Goal: Navigation & Orientation: Find specific page/section

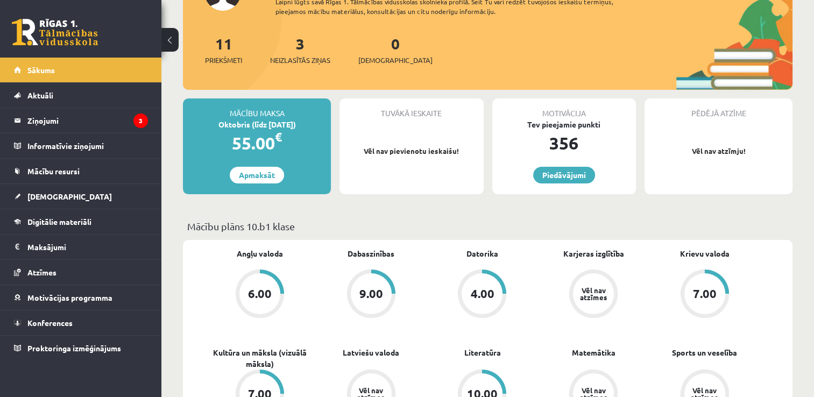
scroll to position [54, 0]
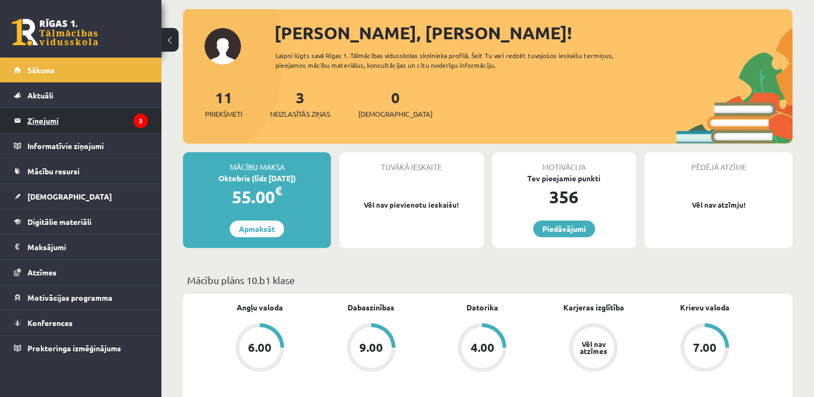
click at [40, 120] on legend "Ziņojumi 3" at bounding box center [87, 120] width 121 height 25
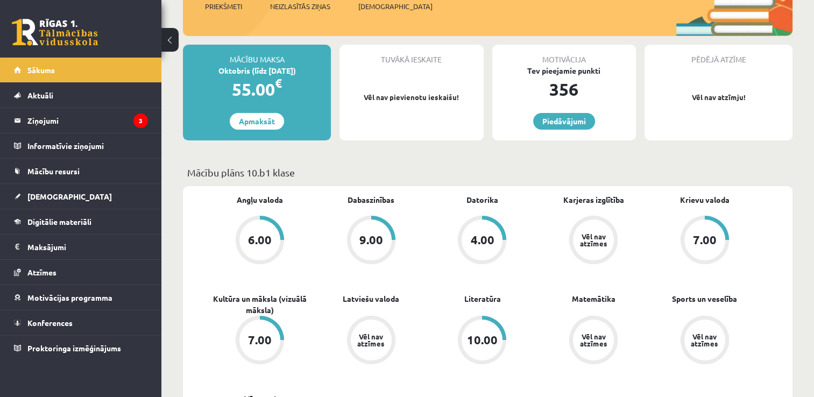
scroll to position [108, 0]
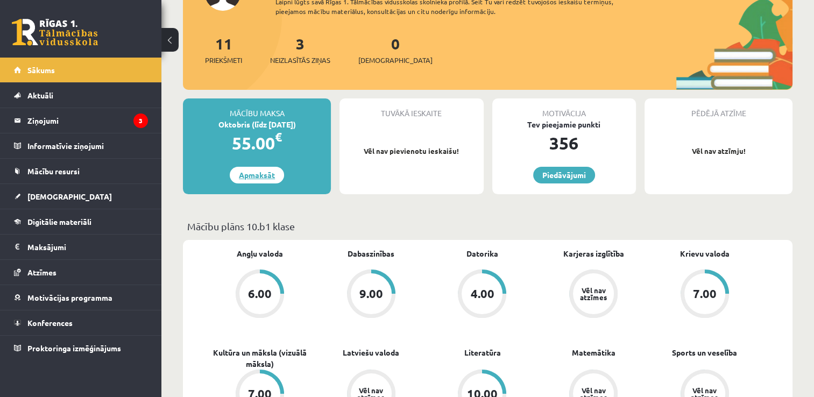
click at [257, 176] on link "Apmaksāt" at bounding box center [257, 175] width 54 height 17
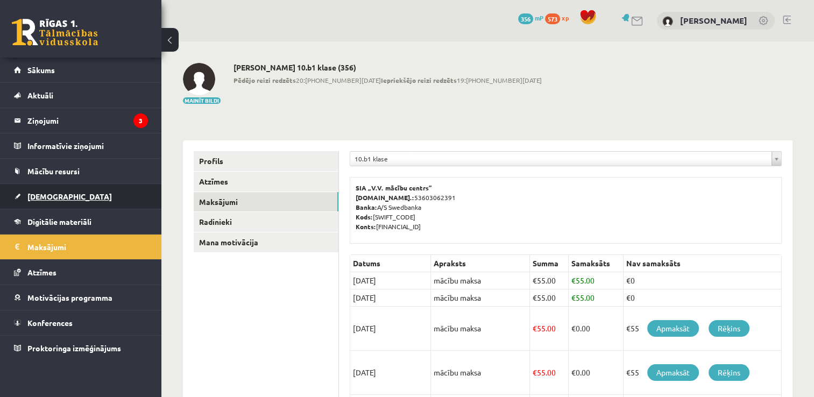
click at [43, 199] on span "[DEMOGRAPHIC_DATA]" at bounding box center [69, 197] width 85 height 10
